Goal: Transaction & Acquisition: Obtain resource

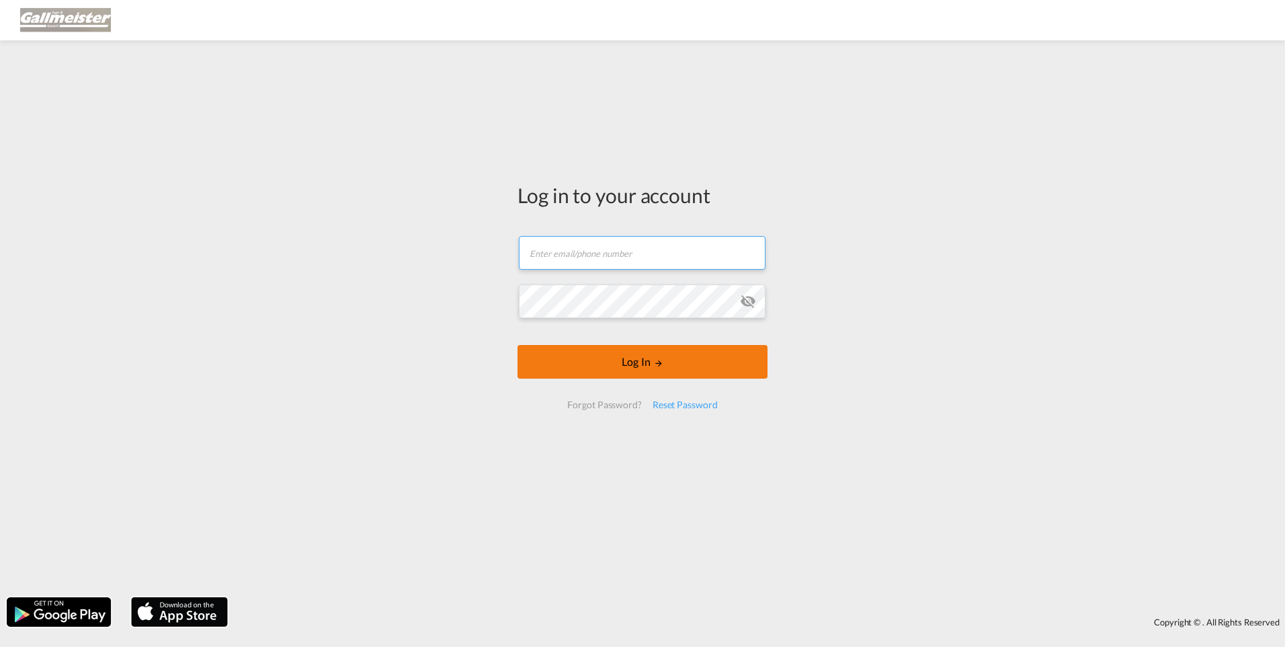
type input "[PERSON_NAME][EMAIL_ADDRESS][PERSON_NAME][PERSON_NAME][DOMAIN_NAME]"
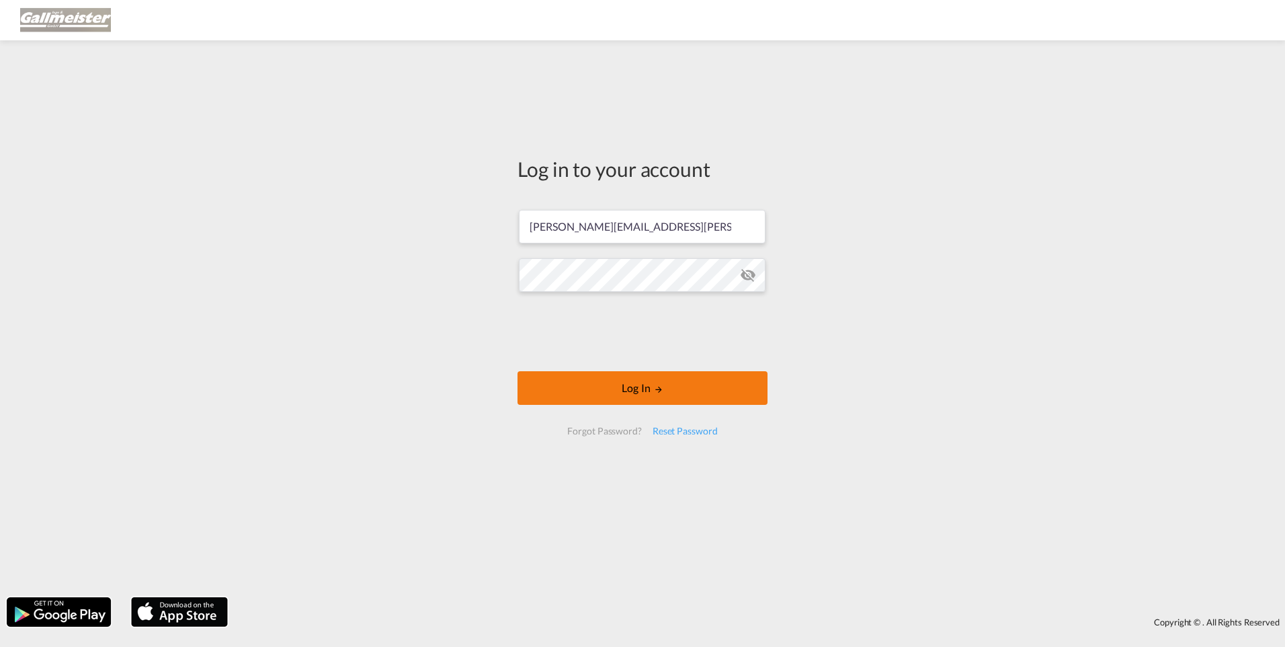
click at [573, 376] on button "Log In" at bounding box center [643, 388] width 250 height 34
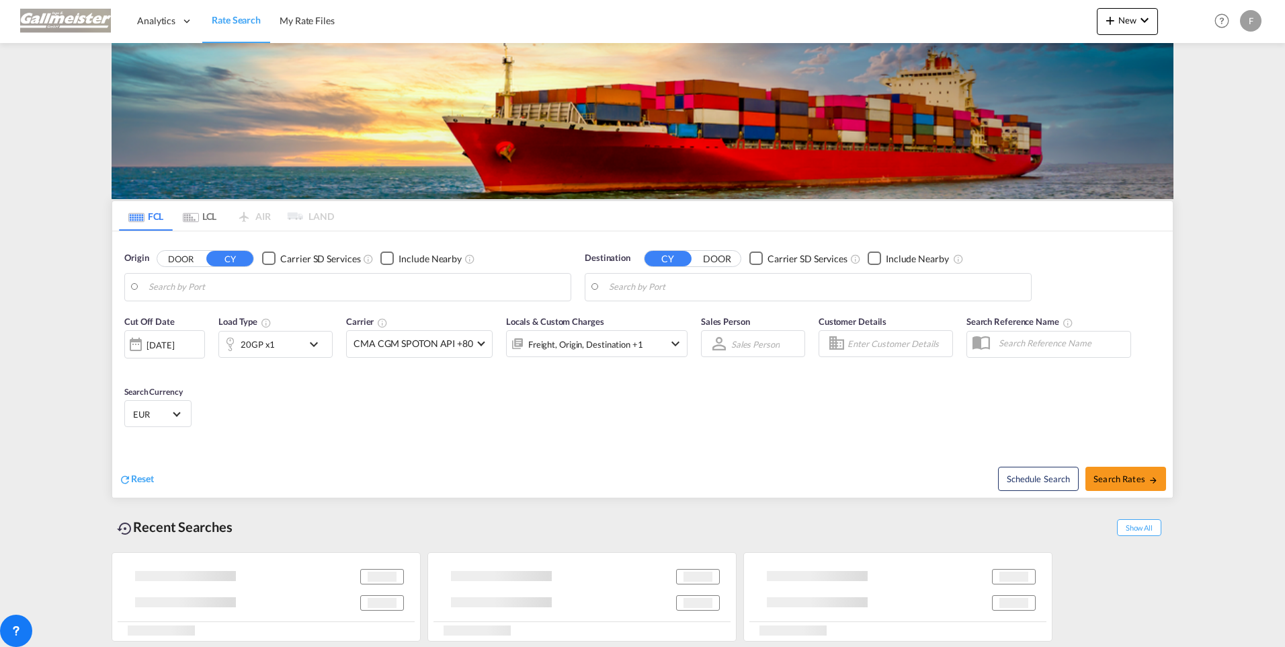
type input "[GEOGRAPHIC_DATA], BEANR"
type input "[GEOGRAPHIC_DATA], [GEOGRAPHIC_DATA]"
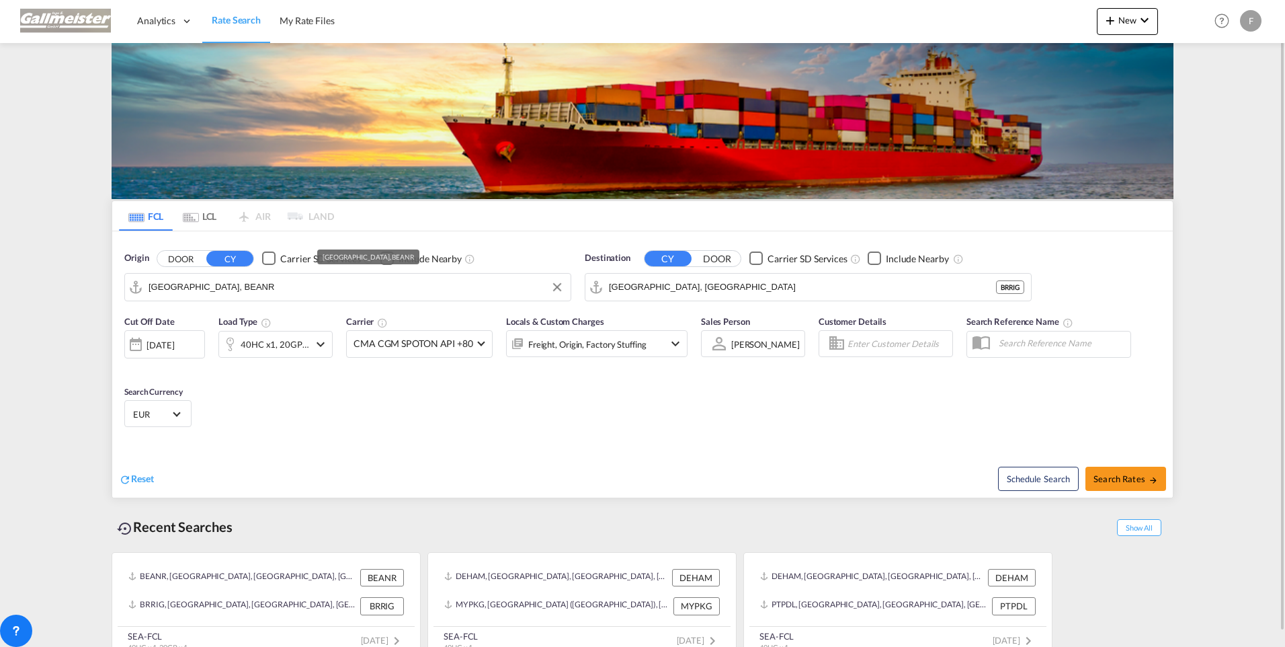
click at [230, 290] on input "[GEOGRAPHIC_DATA], BEANR" at bounding box center [356, 287] width 415 height 20
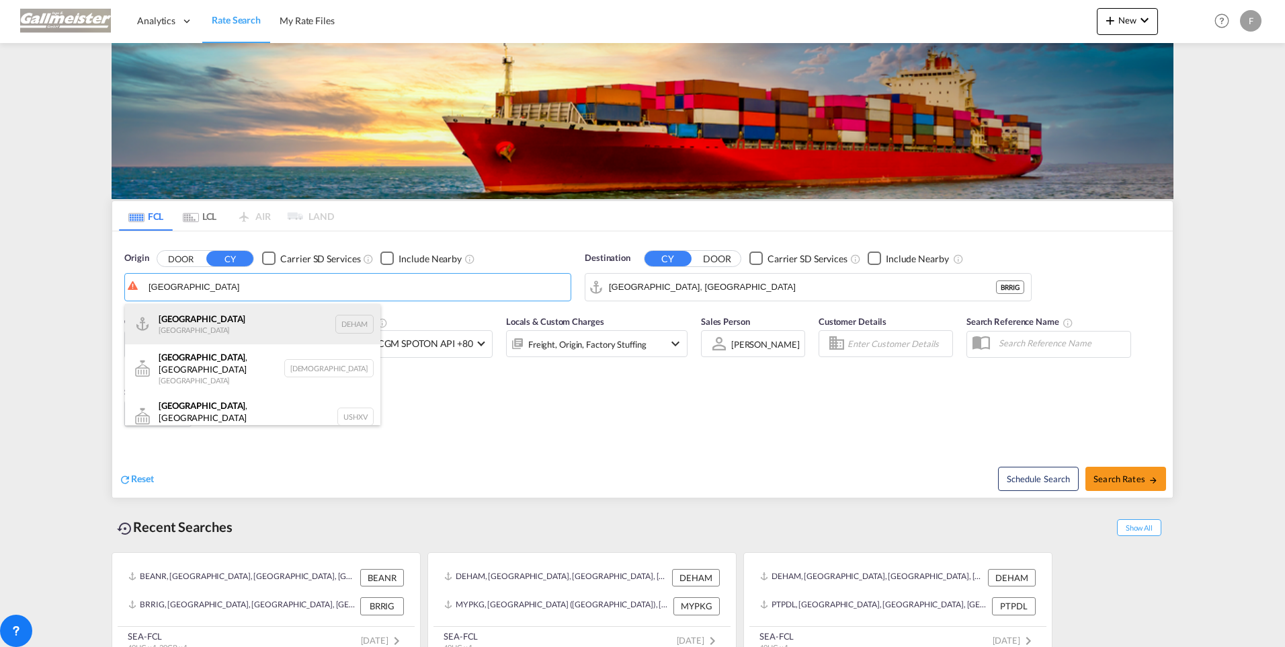
click at [214, 319] on div "[GEOGRAPHIC_DATA] [GEOGRAPHIC_DATA] DEHAM" at bounding box center [252, 324] width 255 height 40
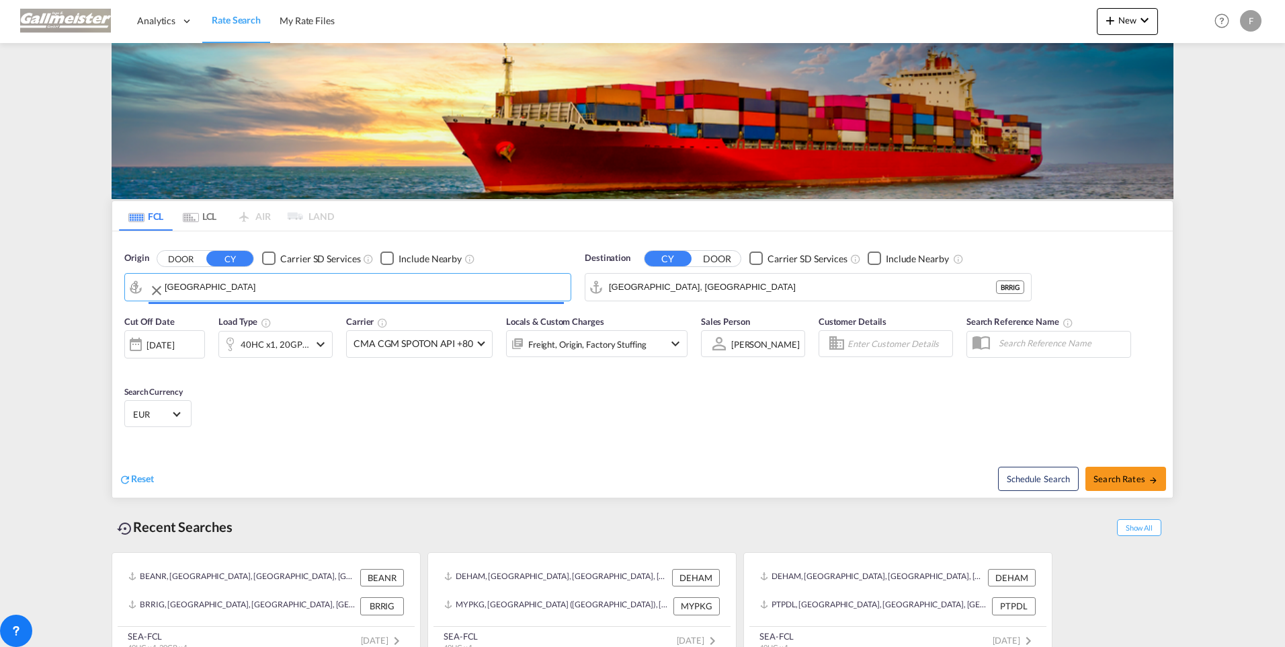
type input "[GEOGRAPHIC_DATA], [GEOGRAPHIC_DATA]"
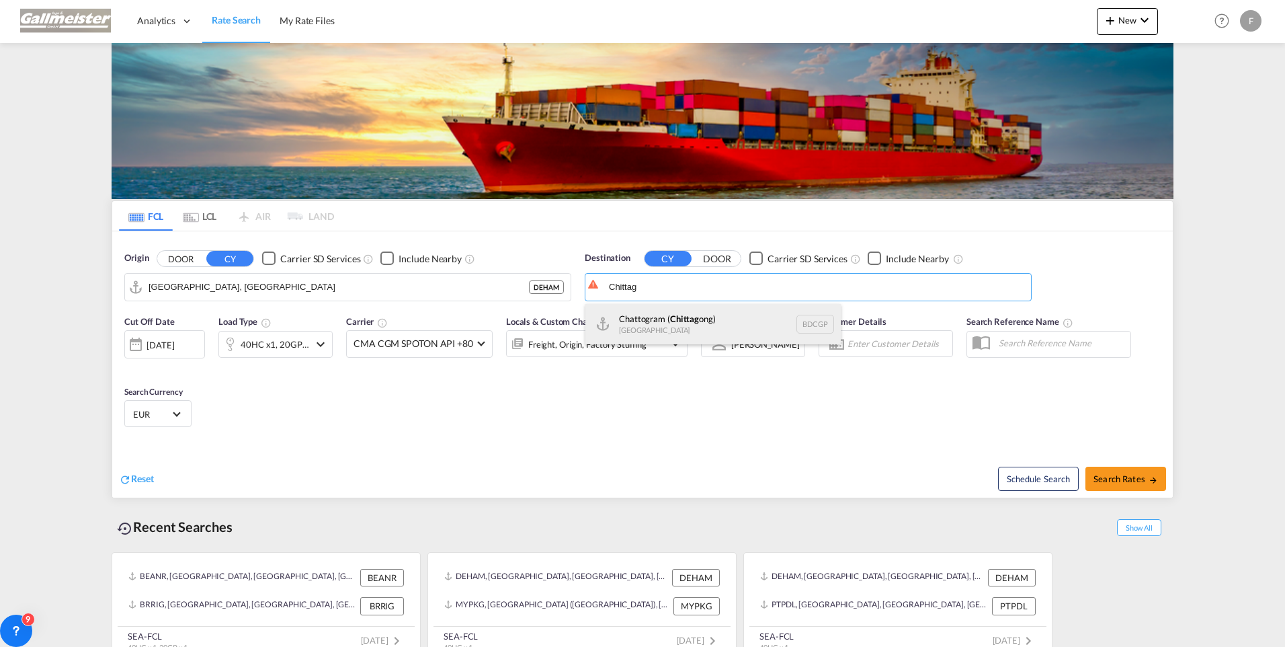
click at [681, 325] on div "Chattogram ( Chittag ong) [GEOGRAPHIC_DATA] BDCGP" at bounding box center [712, 324] width 255 height 40
type input "Chattogram (Chittagong), BDCGP"
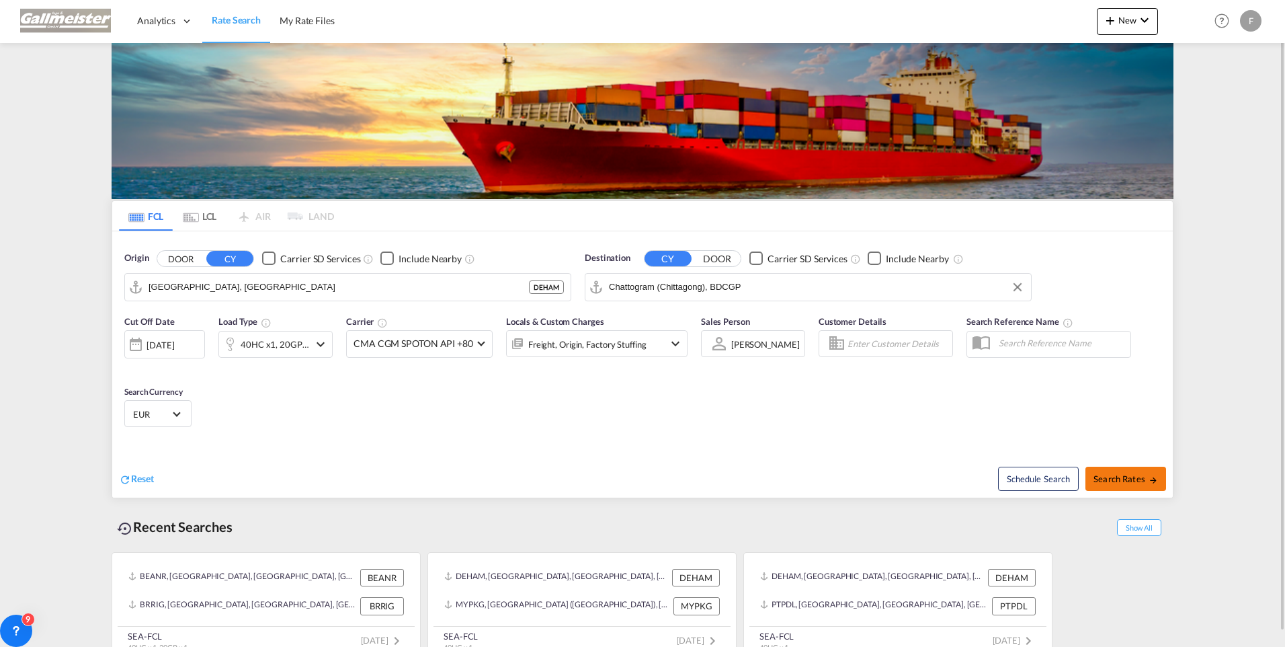
click at [1131, 481] on span "Search Rates" at bounding box center [1126, 478] width 65 height 11
type input "DEHAM to BDCGP / [DATE]"
